Goal: Task Accomplishment & Management: Manage account settings

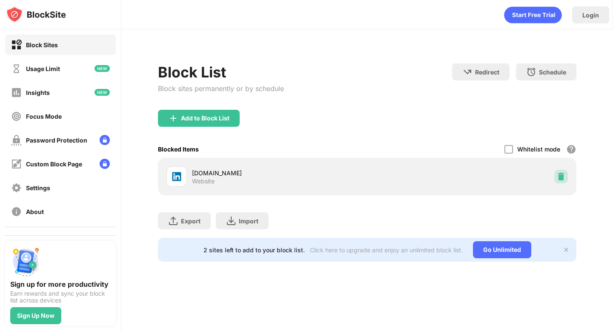
click at [559, 179] on img at bounding box center [561, 177] width 9 height 9
